Goal: Information Seeking & Learning: Learn about a topic

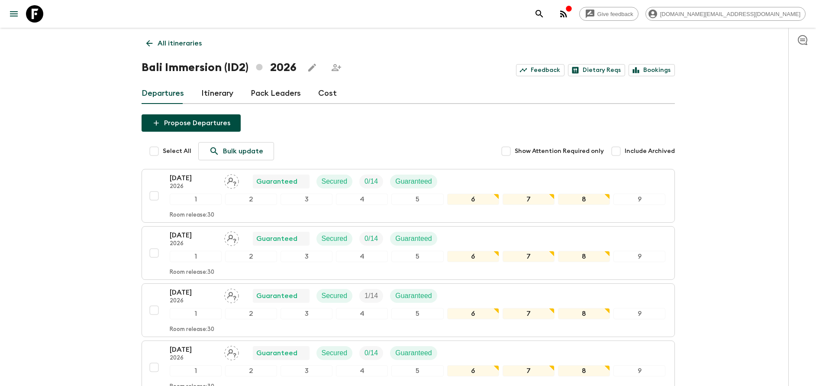
click at [170, 44] on p "All itineraries" at bounding box center [180, 43] width 44 height 10
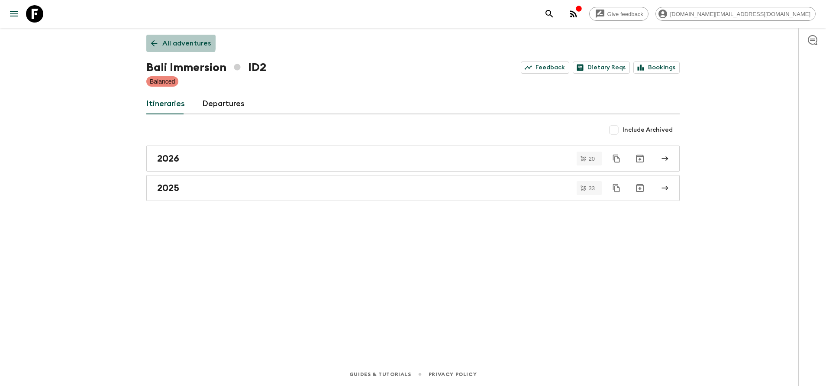
click at [170, 42] on p "All adventures" at bounding box center [186, 43] width 48 height 10
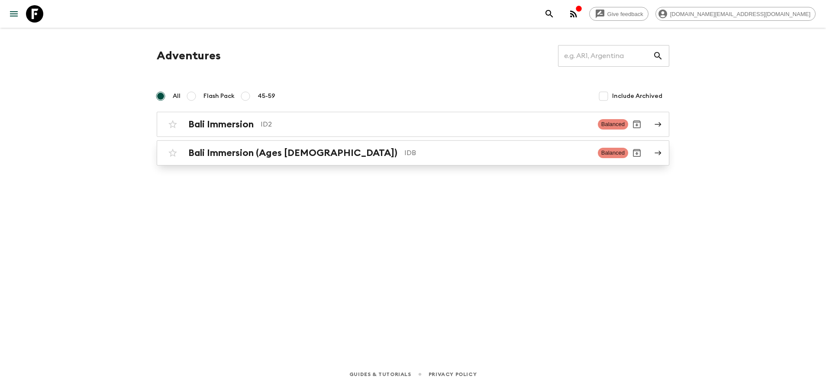
click at [221, 152] on h2 "Bali Immersion (Ages [DEMOGRAPHIC_DATA])" at bounding box center [292, 152] width 209 height 11
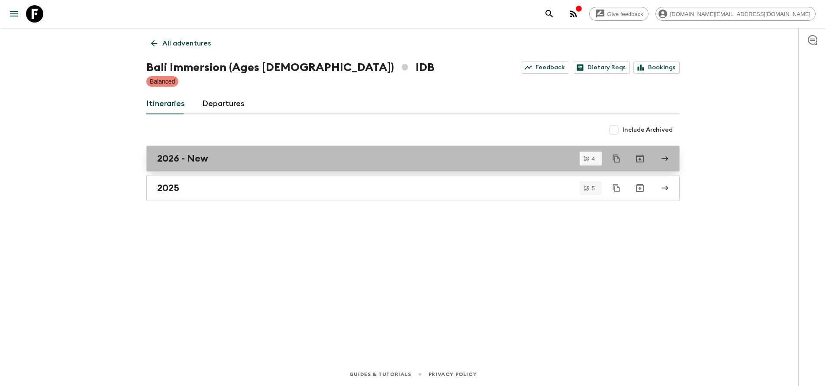
click at [199, 162] on h2 "2026 - New" at bounding box center [182, 158] width 51 height 11
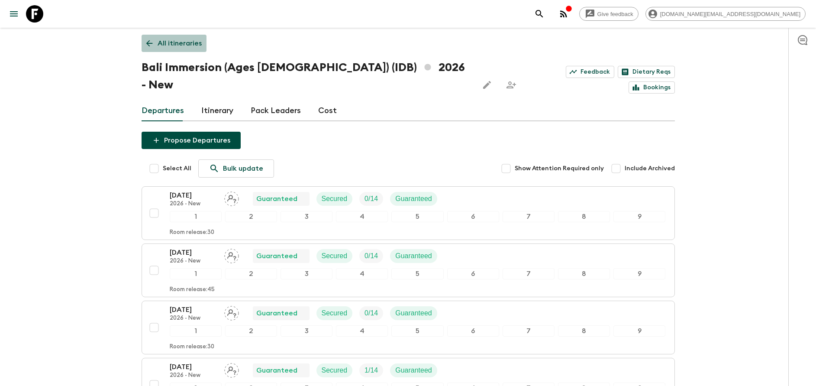
click at [181, 45] on p "All itineraries" at bounding box center [180, 43] width 44 height 10
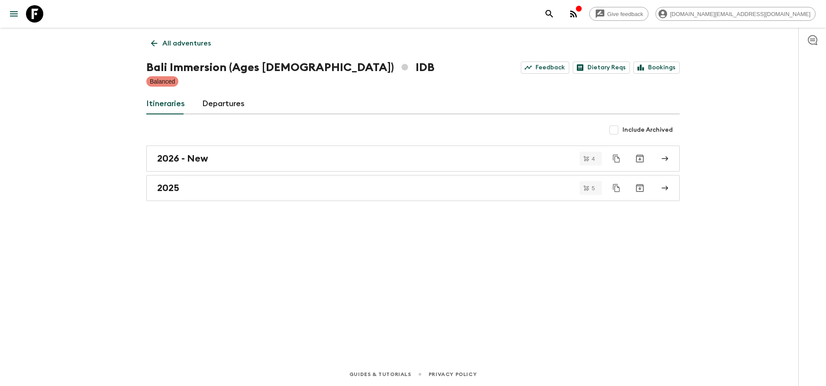
click at [180, 48] on p "All adventures" at bounding box center [186, 43] width 48 height 10
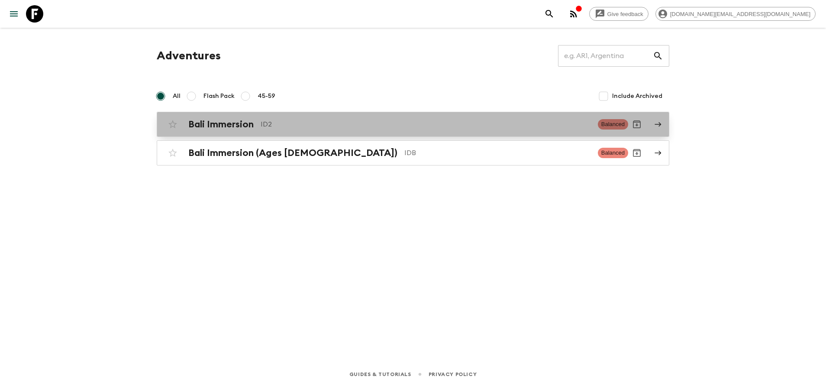
click at [196, 119] on h2 "Bali Immersion" at bounding box center [220, 124] width 65 height 11
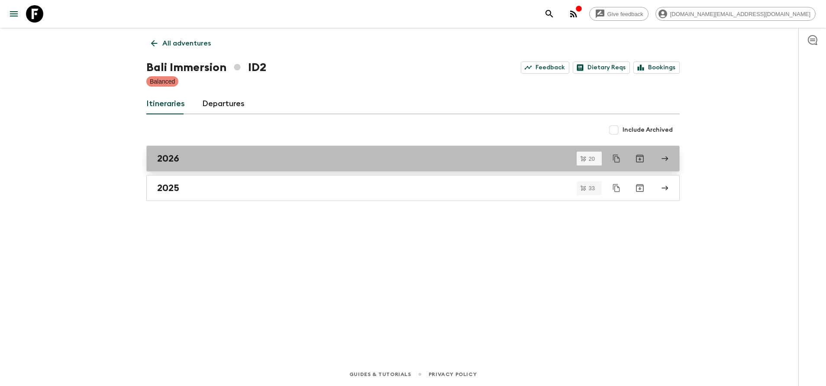
click at [197, 152] on link "2026" at bounding box center [412, 158] width 533 height 26
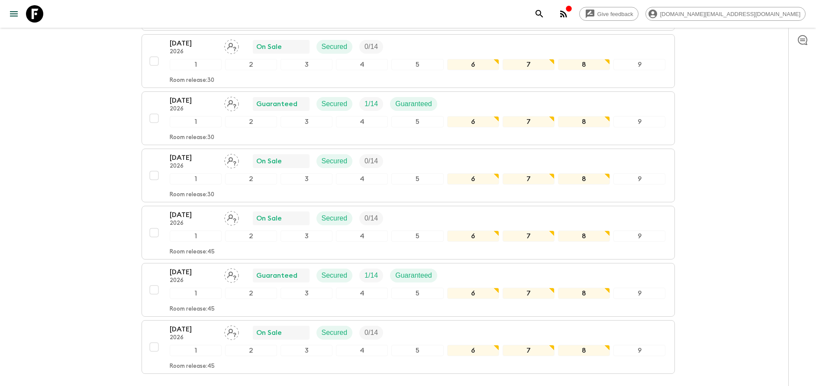
scroll to position [974, 0]
